Goal: Check status

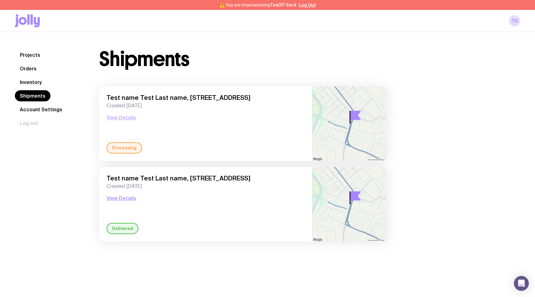
click at [115, 118] on button "View Details" at bounding box center [122, 117] width 30 height 7
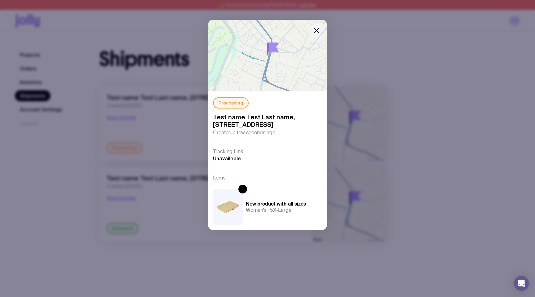
click at [241, 136] on span "Created a few seconds ago" at bounding box center [244, 133] width 62 height 6
click at [319, 29] on icon "button" at bounding box center [316, 30] width 7 height 7
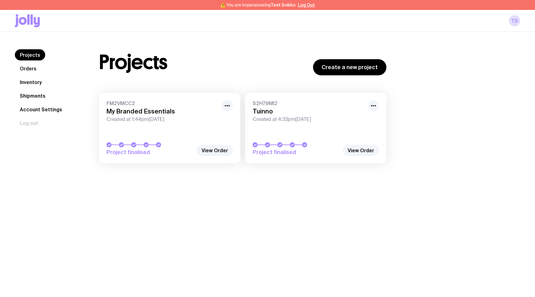
click at [124, 120] on span "Created at 1:44pm, Tue 12th Aug 2025" at bounding box center [163, 119] width 112 height 6
